Goal: Task Accomplishment & Management: Manage account settings

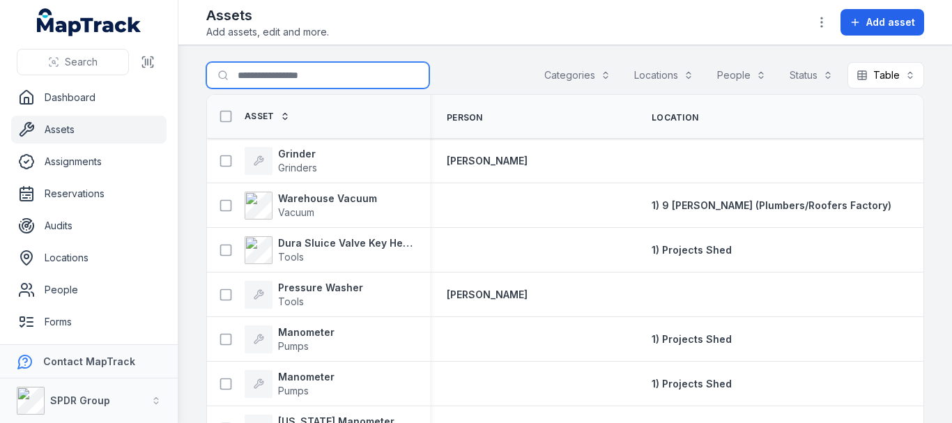
click at [287, 78] on input "Search for assets" at bounding box center [317, 75] width 223 height 26
drag, startPoint x: 287, startPoint y: 78, endPoint x: 77, endPoint y: 102, distance: 211.2
click at [77, 102] on div "Search Dashboard Assets Assignments Reservations Audits Locations People Forms …" at bounding box center [476, 211] width 952 height 423
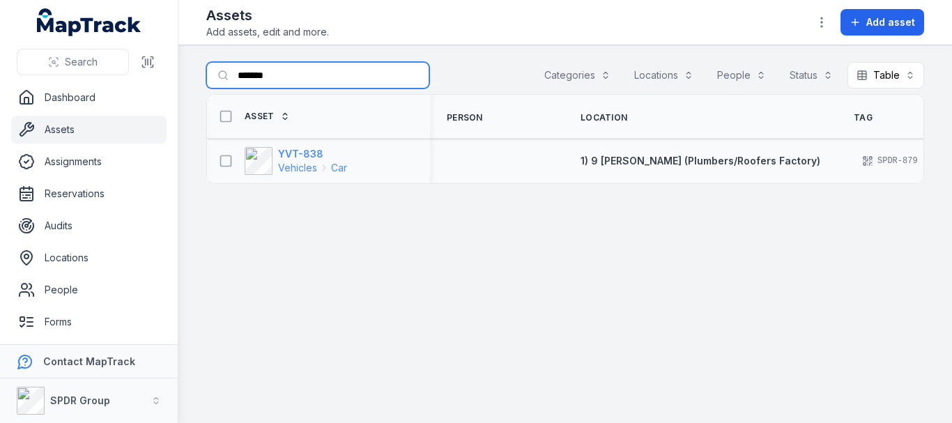
type input "*******"
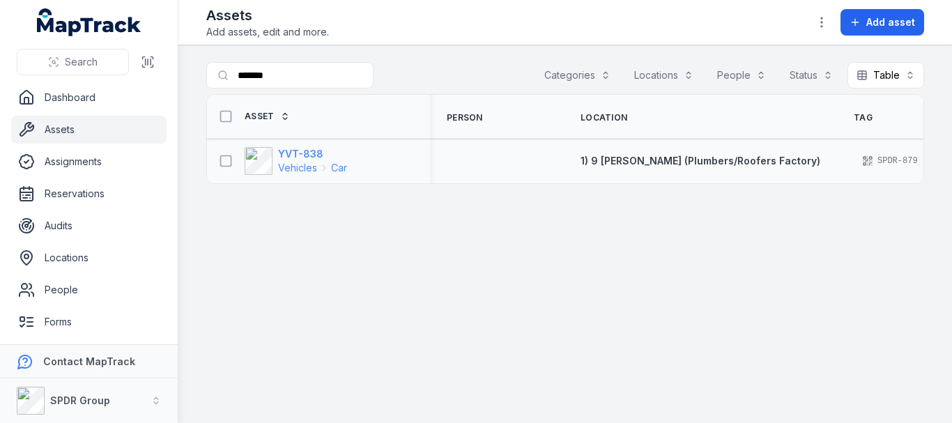
click at [284, 153] on strong "YVT-838" at bounding box center [312, 154] width 69 height 14
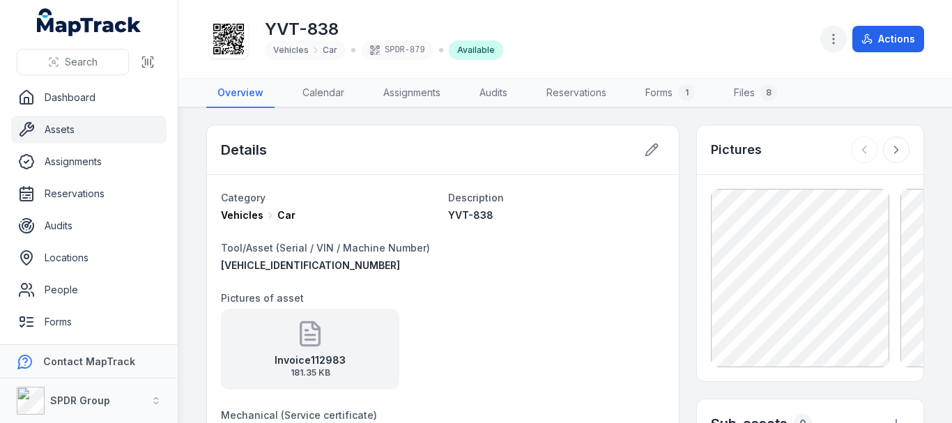
click at [828, 48] on button "button" at bounding box center [834, 39] width 26 height 26
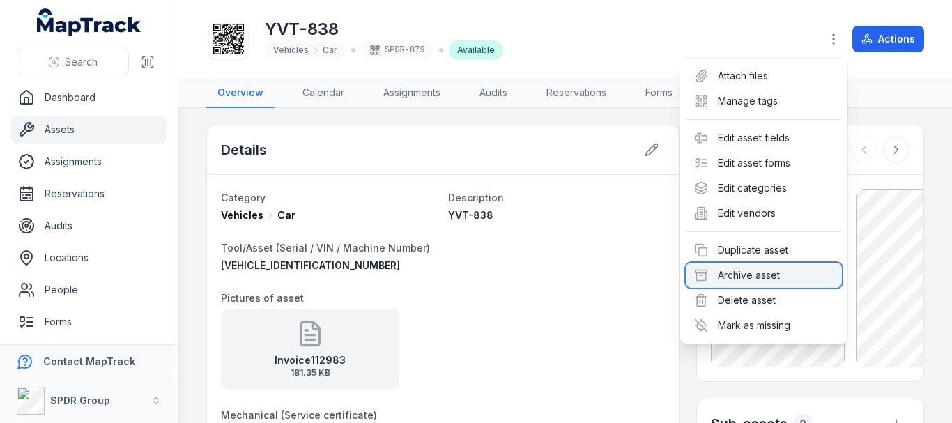
click at [775, 272] on div "Archive asset" at bounding box center [764, 275] width 156 height 25
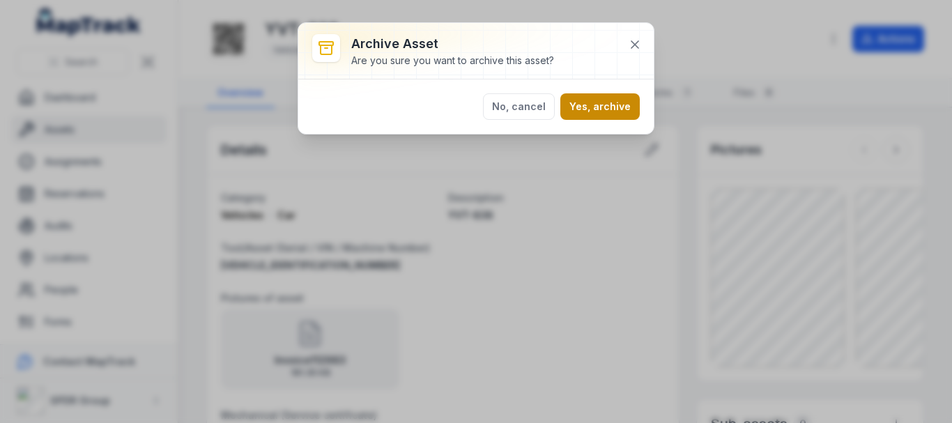
click at [635, 109] on button "Yes, archive" at bounding box center [600, 106] width 79 height 26
